Goal: Task Accomplishment & Management: Use online tool/utility

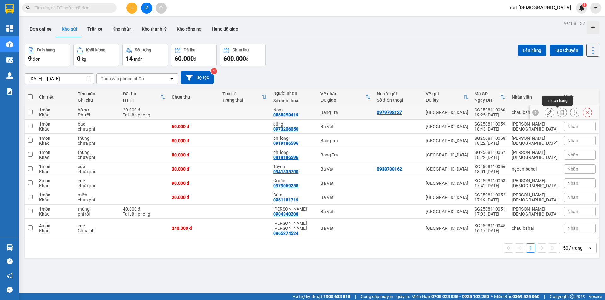
click at [560, 111] on icon at bounding box center [562, 112] width 4 height 4
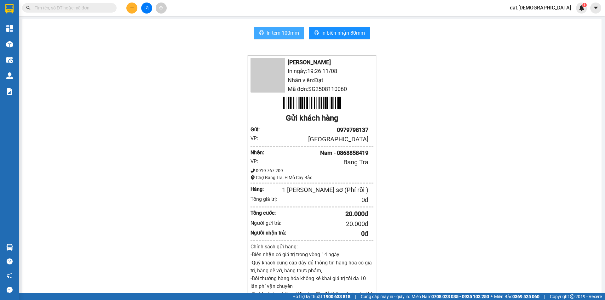
click at [272, 33] on span "In tem 100mm" at bounding box center [283, 33] width 32 height 8
click at [336, 34] on span "In biên nhận 80mm" at bounding box center [342, 33] width 43 height 8
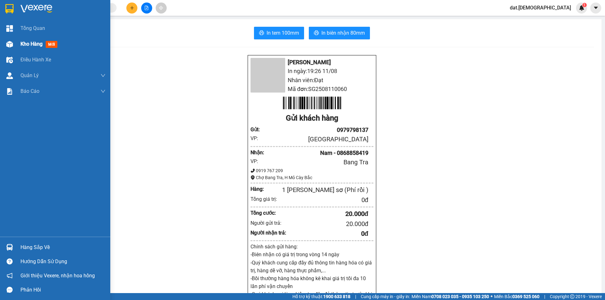
drag, startPoint x: 40, startPoint y: 43, endPoint x: 32, endPoint y: 49, distance: 10.1
click at [32, 48] on div "Kho hàng mới" at bounding box center [39, 44] width 39 height 8
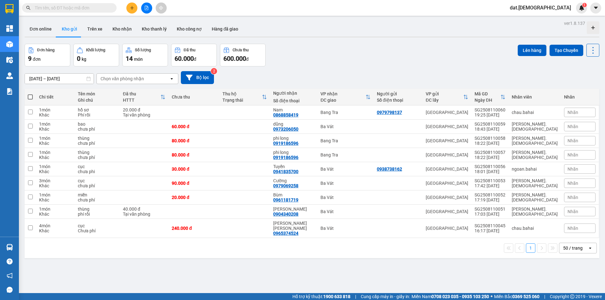
click at [129, 81] on div "Chọn văn phòng nhận" at bounding box center [122, 79] width 43 height 6
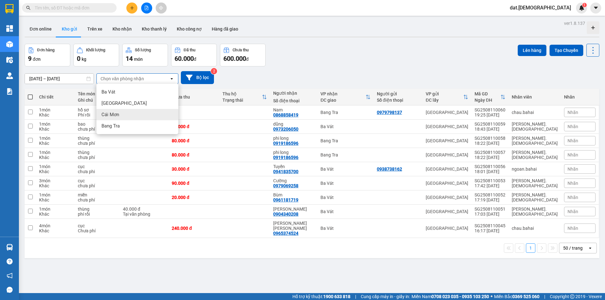
click at [121, 116] on div "Cái Mơn" at bounding box center [137, 114] width 82 height 11
